Goal: Information Seeking & Learning: Learn about a topic

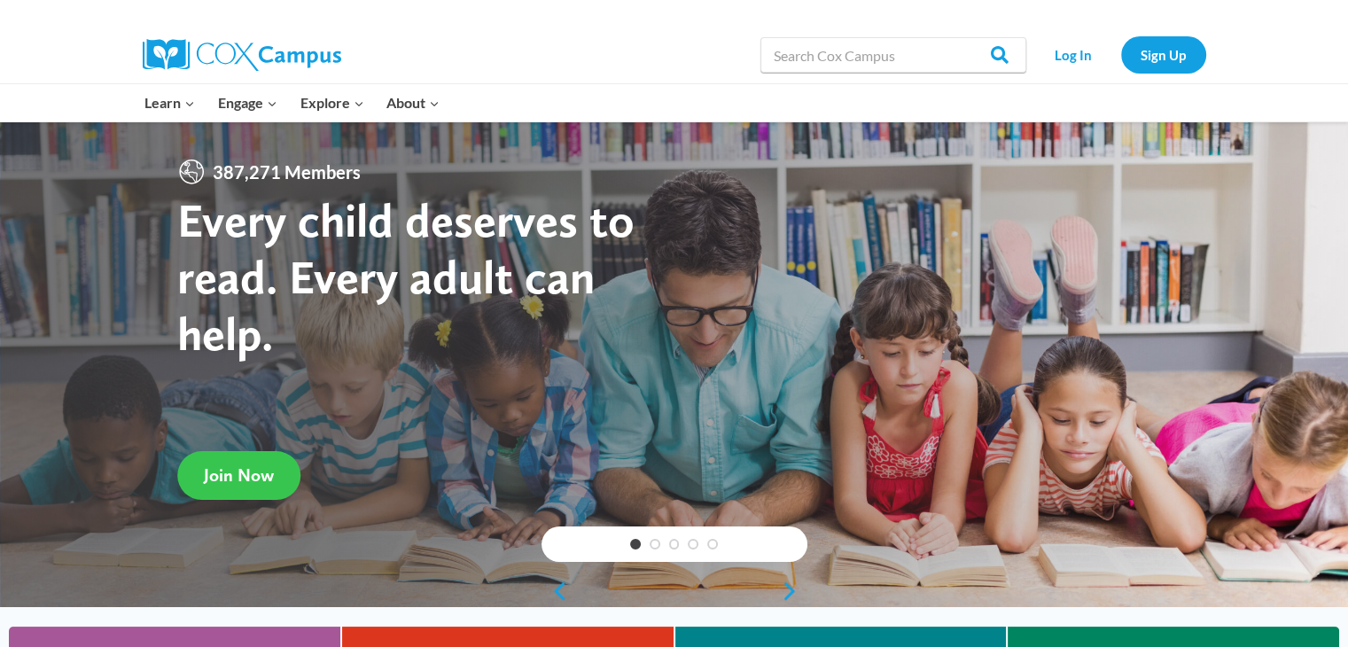
click at [263, 467] on span "Join Now" at bounding box center [239, 474] width 70 height 21
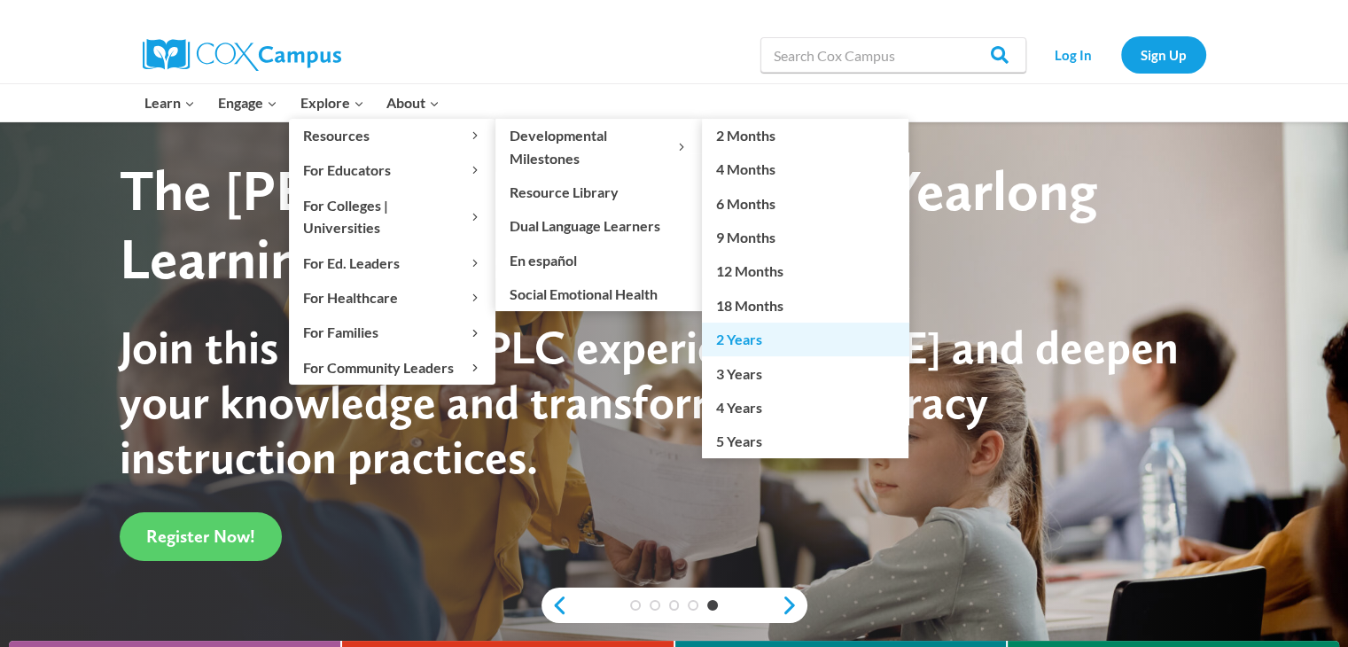
click at [746, 338] on link "2 Years" at bounding box center [805, 340] width 206 height 34
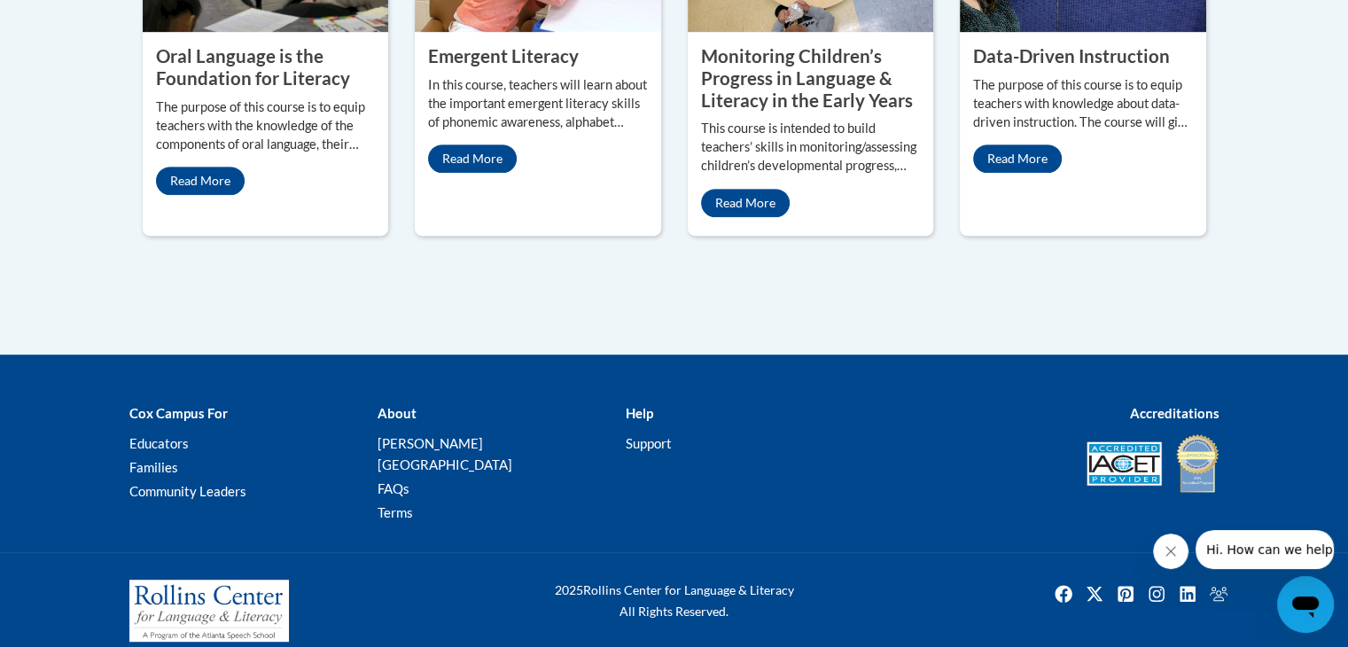
scroll to position [1031, 0]
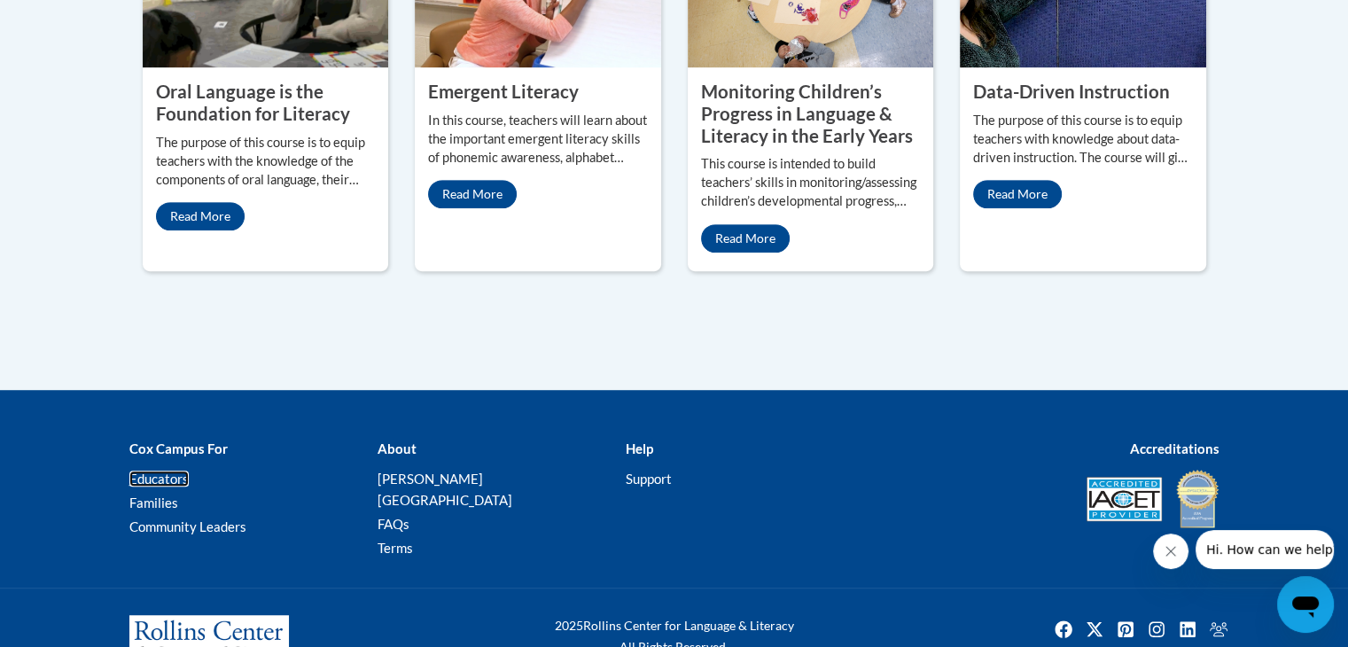
click at [164, 471] on link "Educators" at bounding box center [158, 479] width 59 height 16
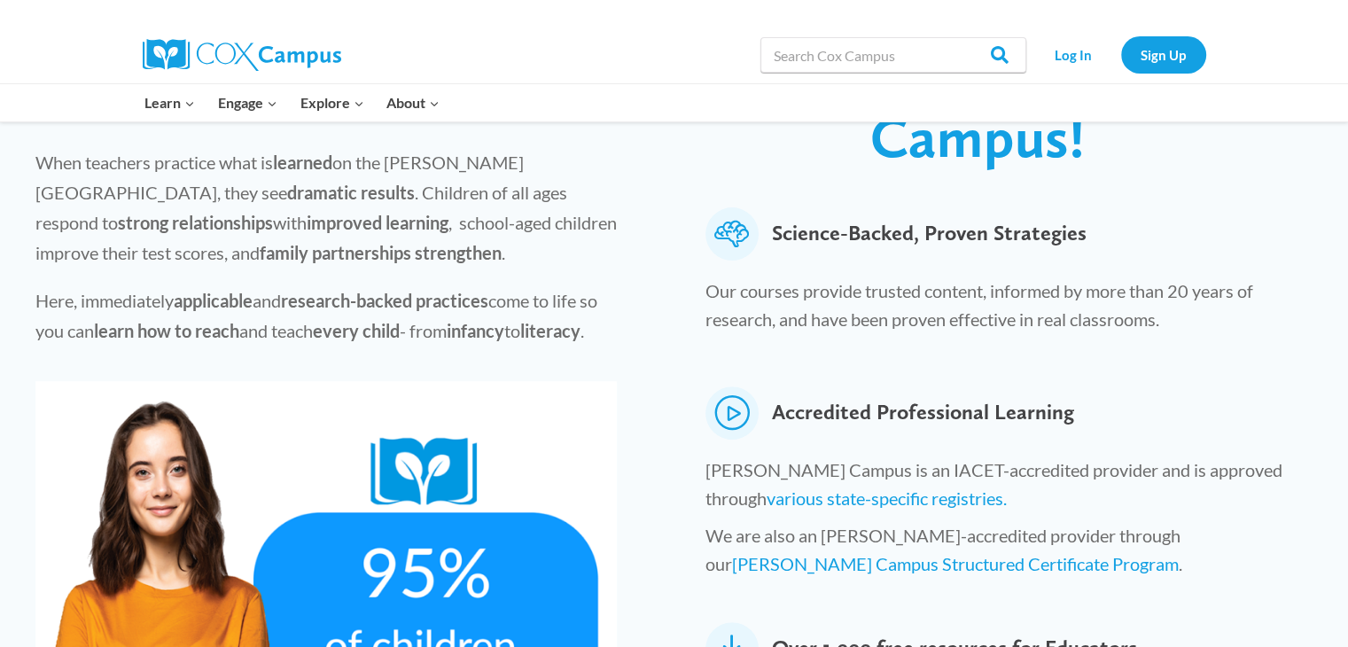
scroll to position [590, 0]
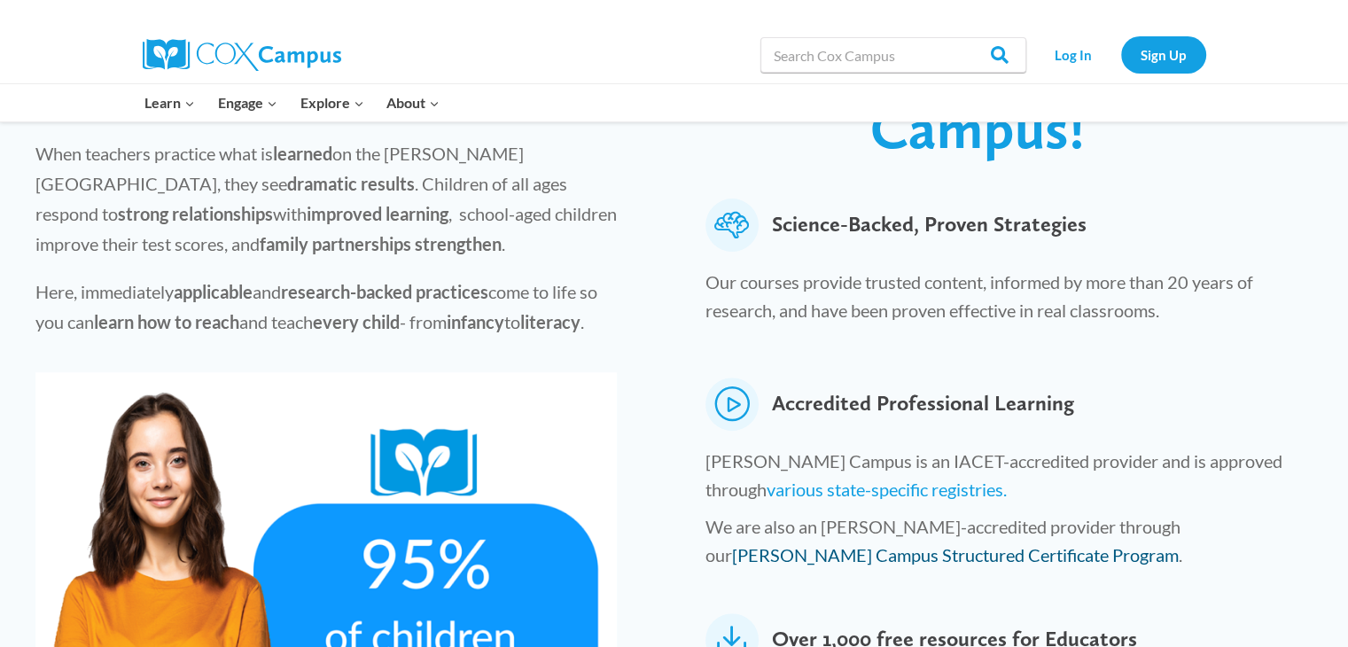
click at [1179, 544] on link "Cox Campus Structured Certificate Program" at bounding box center [955, 554] width 447 height 21
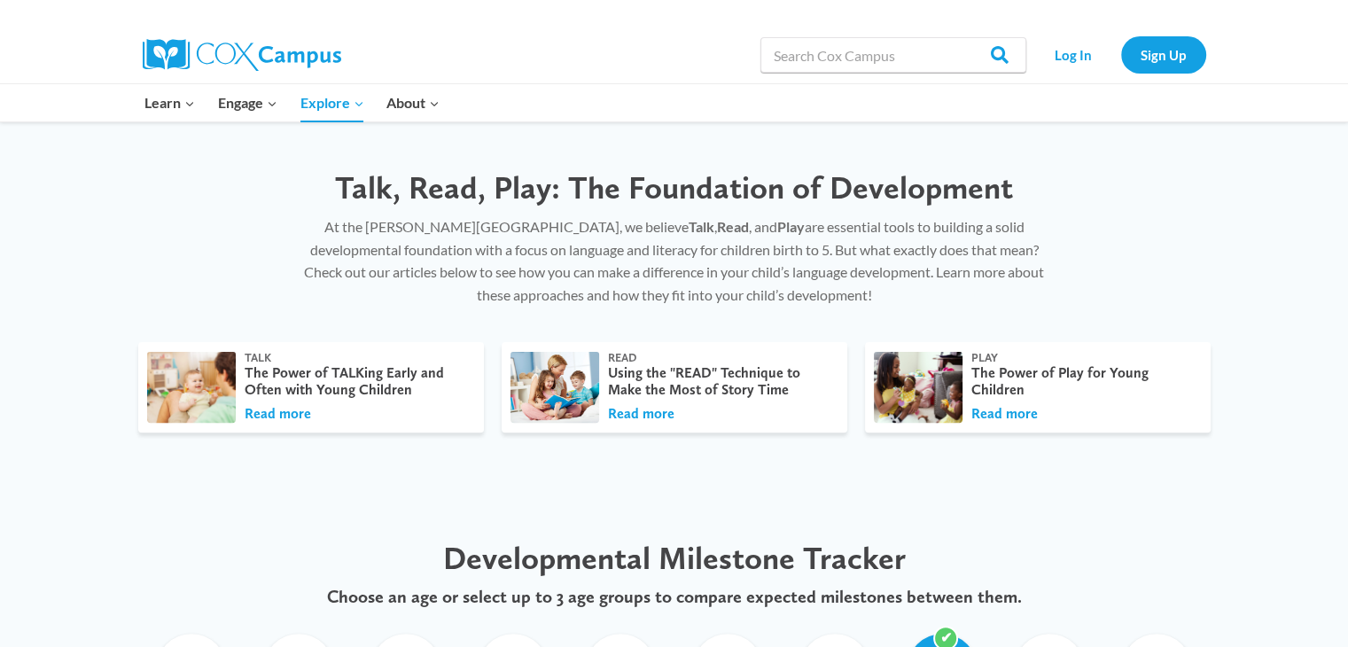
scroll to position [484, 0]
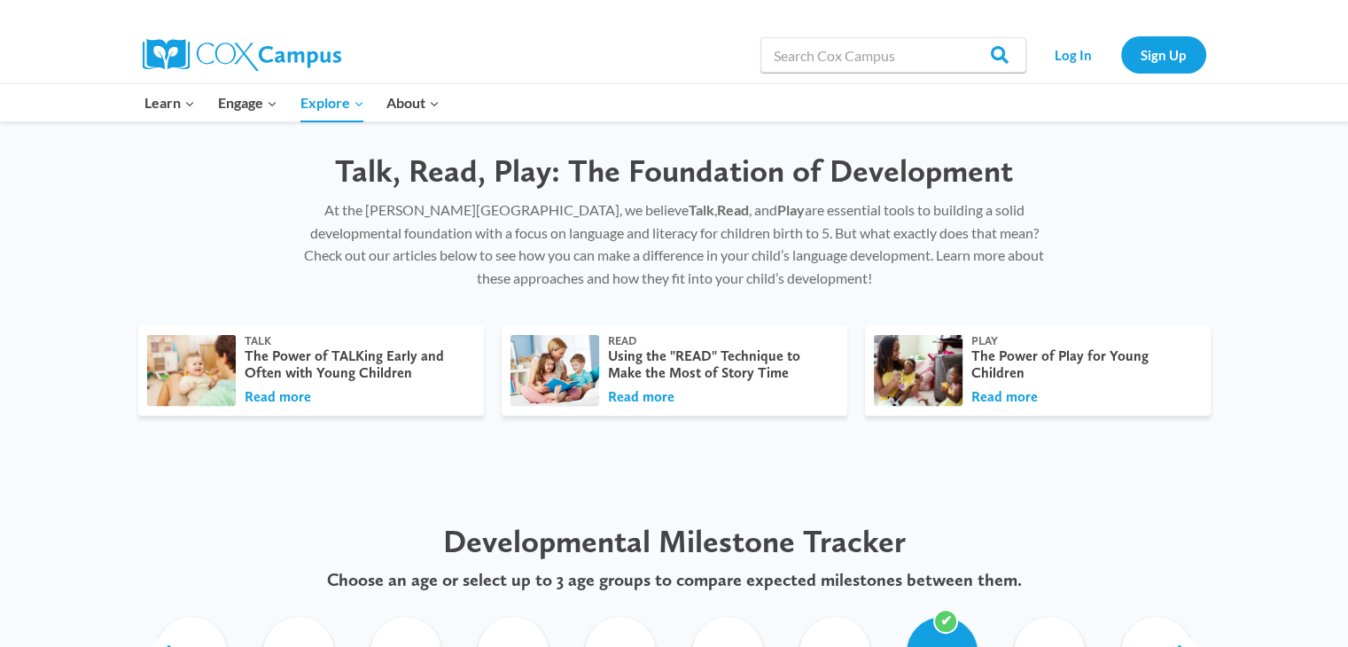
click at [1327, 388] on div "Talk The Power of TALKing Early and Often with Young Children Read more Read Us…" at bounding box center [674, 388] width 1348 height 126
